Goal: Information Seeking & Learning: Compare options

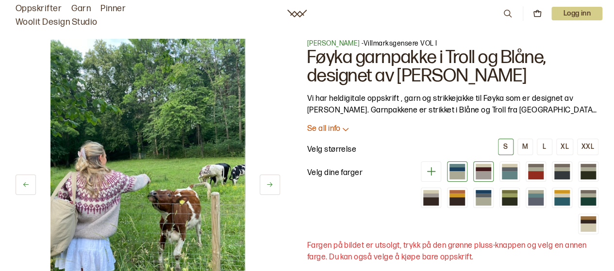
click at [456, 164] on div at bounding box center [457, 165] width 16 height 3
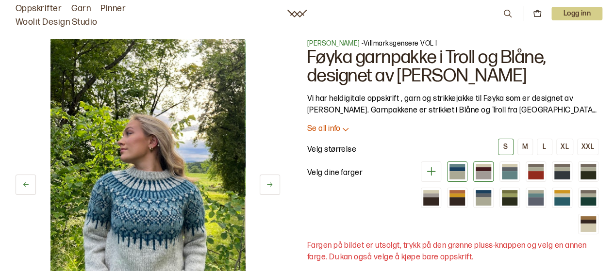
click at [482, 173] on div at bounding box center [484, 175] width 16 height 8
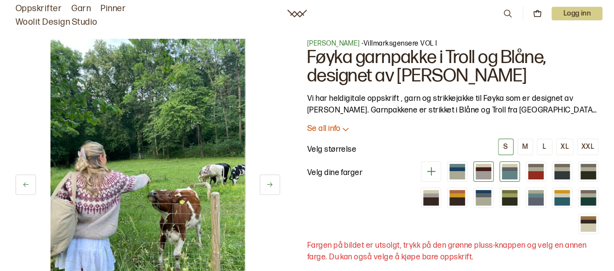
click at [519, 176] on div at bounding box center [509, 172] width 20 height 20
click at [512, 170] on div at bounding box center [510, 168] width 16 height 3
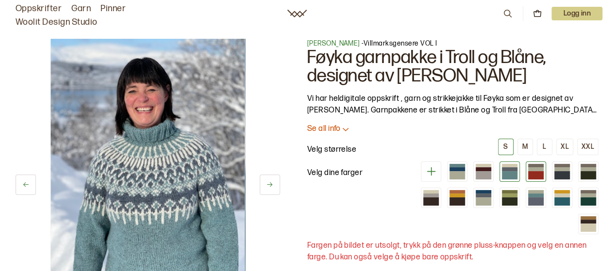
click at [531, 167] on div at bounding box center [536, 168] width 16 height 3
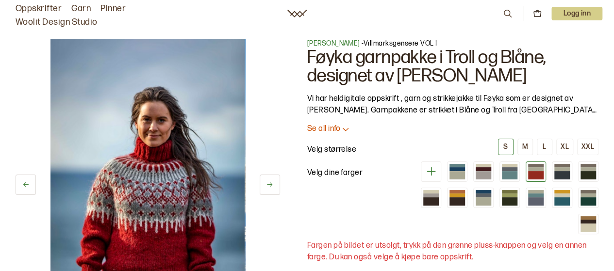
click at [554, 182] on div at bounding box center [505, 198] width 186 height 73
drag, startPoint x: 563, startPoint y: 170, endPoint x: 570, endPoint y: 175, distance: 8.0
click at [566, 171] on div at bounding box center [562, 172] width 16 height 16
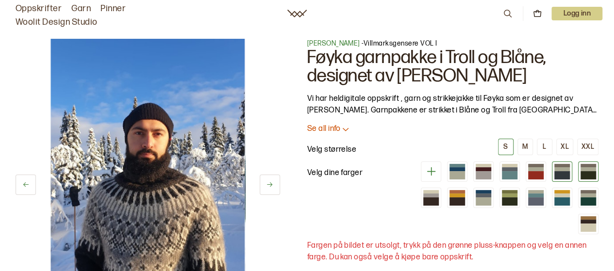
click at [593, 170] on div at bounding box center [588, 168] width 16 height 3
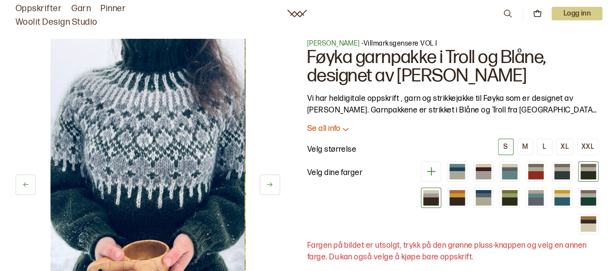
click at [441, 193] on div at bounding box center [431, 198] width 20 height 20
click at [460, 195] on div at bounding box center [457, 195] width 16 height 3
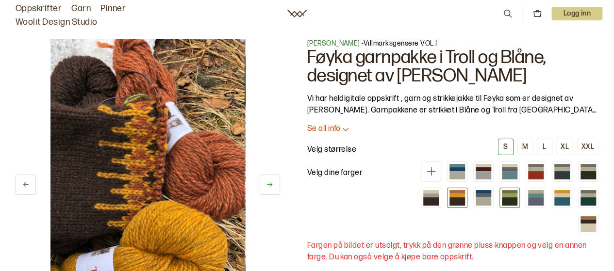
drag, startPoint x: 489, startPoint y: 198, endPoint x: 503, endPoint y: 196, distance: 14.2
click at [491, 198] on div at bounding box center [484, 202] width 16 height 8
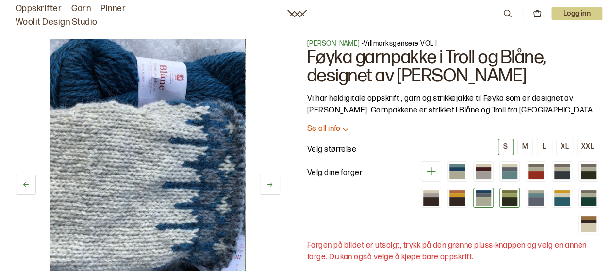
click at [513, 198] on div at bounding box center [510, 202] width 16 height 8
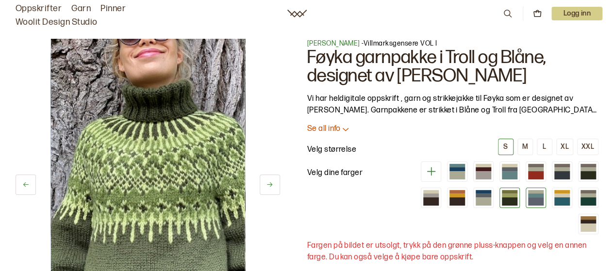
click at [539, 198] on div at bounding box center [536, 202] width 16 height 8
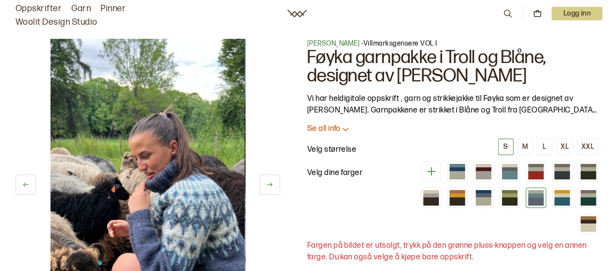
click at [577, 199] on div at bounding box center [505, 198] width 186 height 73
drag, startPoint x: 560, startPoint y: 194, endPoint x: 571, endPoint y: 203, distance: 13.8
click at [561, 196] on div at bounding box center [562, 195] width 16 height 3
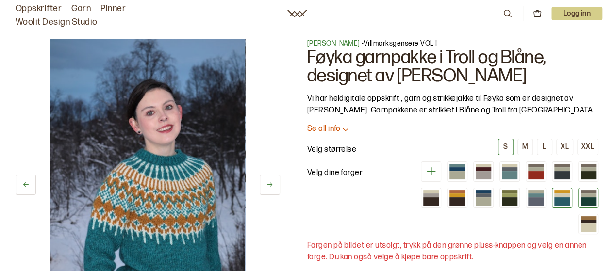
click at [594, 198] on div at bounding box center [588, 202] width 16 height 8
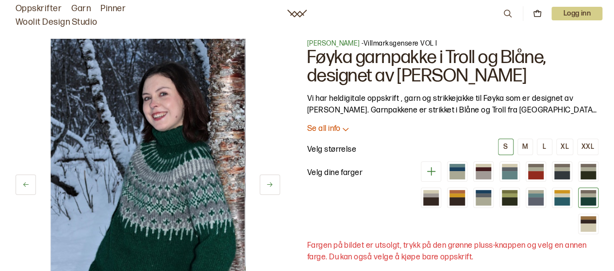
click at [483, 173] on div at bounding box center [484, 175] width 16 height 8
